Goal: Transaction & Acquisition: Purchase product/service

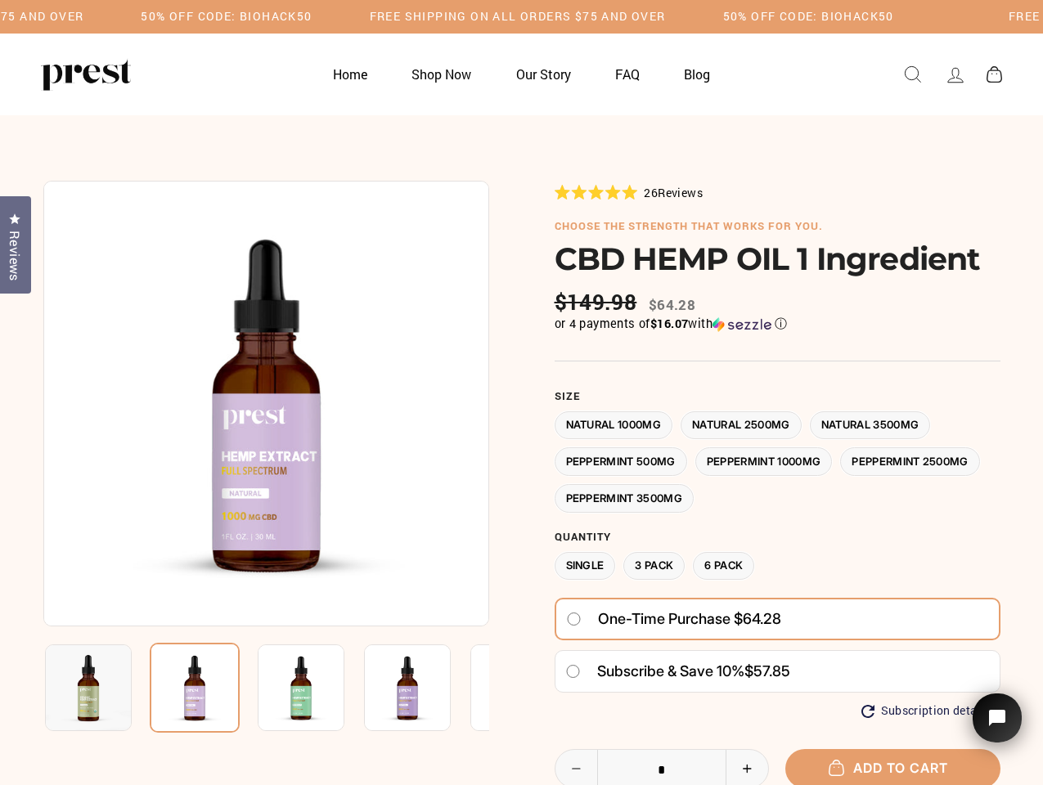
click at [521, 393] on div at bounding box center [521, 596] width 957 height 830
click at [312, 16] on h5 "50% OFF CODE: BIOHACK50" at bounding box center [226, 17] width 171 height 14
click at [266, 403] on img at bounding box center [266, 404] width 446 height 446
click at [266, 688] on img at bounding box center [301, 688] width 87 height 87
click at [88, 688] on img at bounding box center [88, 688] width 87 height 87
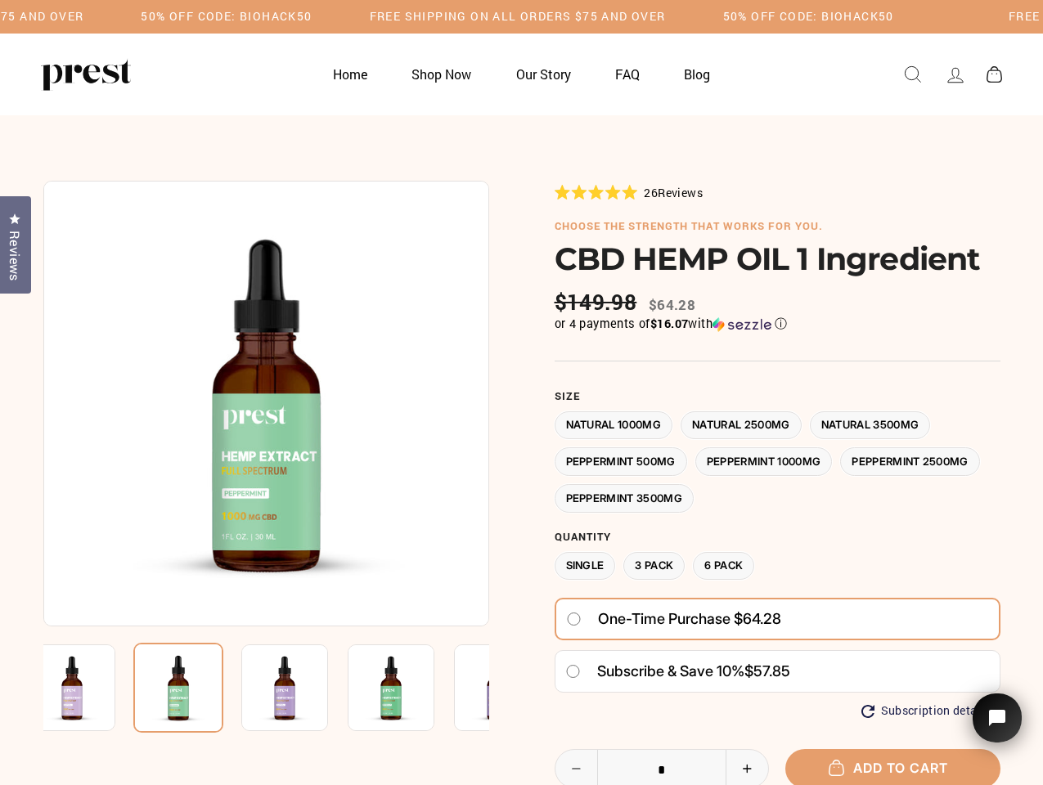
click at [195, 688] on img at bounding box center [178, 688] width 90 height 90
click at [301, 688] on img at bounding box center [284, 688] width 87 height 87
